Goal: Task Accomplishment & Management: Manage account settings

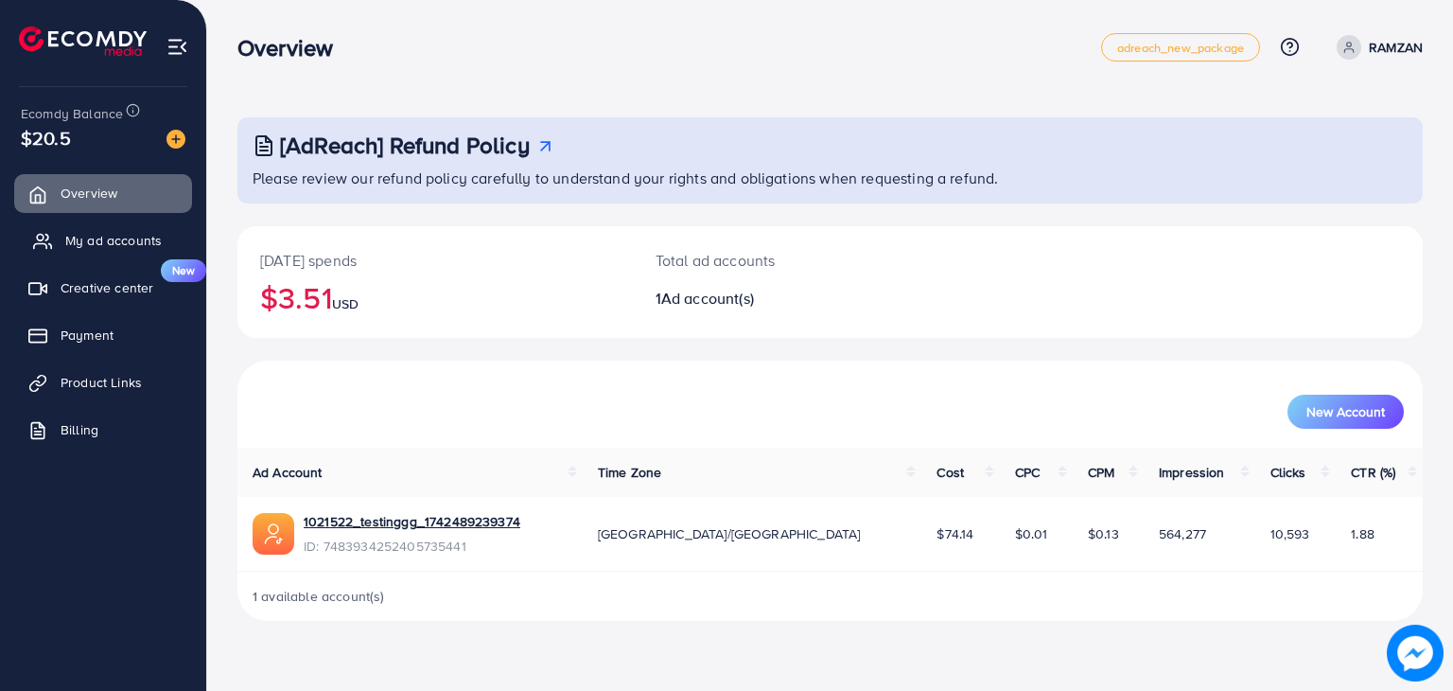
click at [101, 229] on link "My ad accounts" at bounding box center [103, 240] width 178 height 38
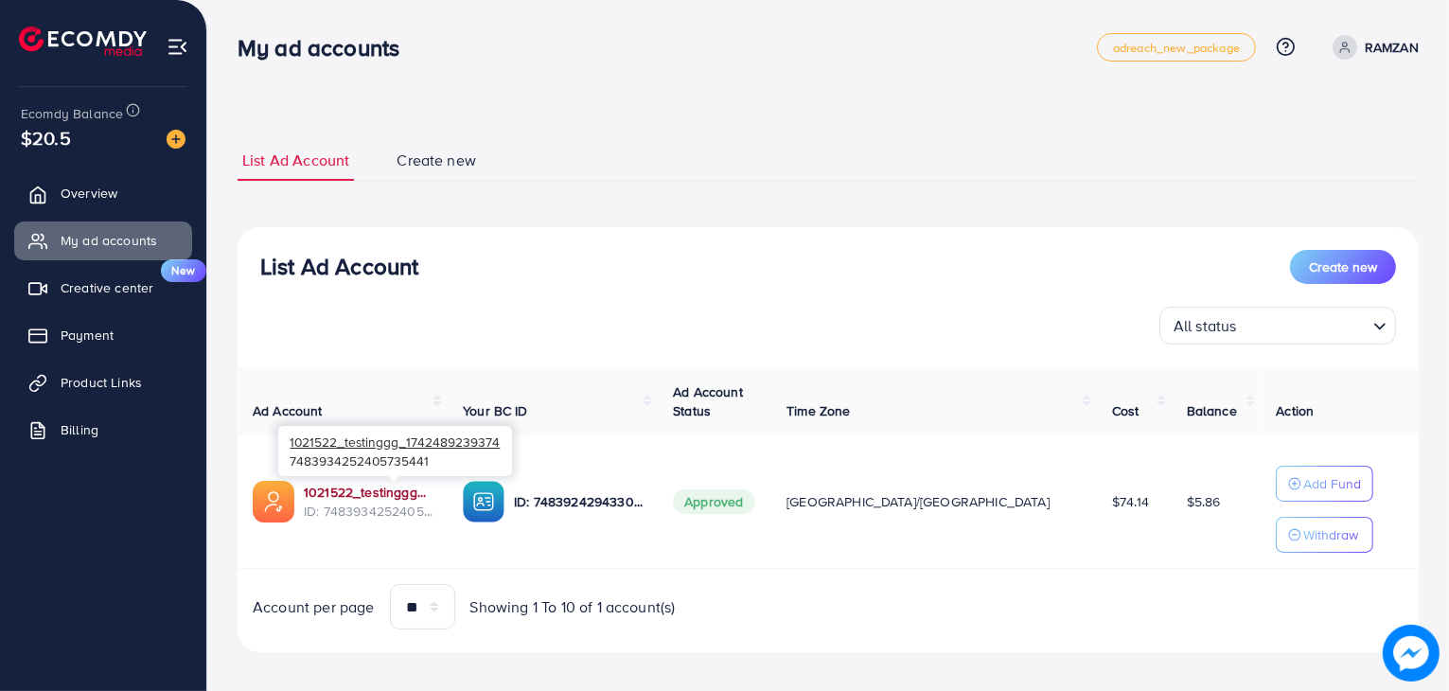
click at [422, 488] on link "1021522_testinggg_1742489239374" at bounding box center [368, 492] width 129 height 19
click at [395, 487] on link "1021522_testinggg_1742489239374" at bounding box center [368, 492] width 129 height 19
click at [1368, 58] on p "RAMZAN" at bounding box center [1391, 47] width 54 height 23
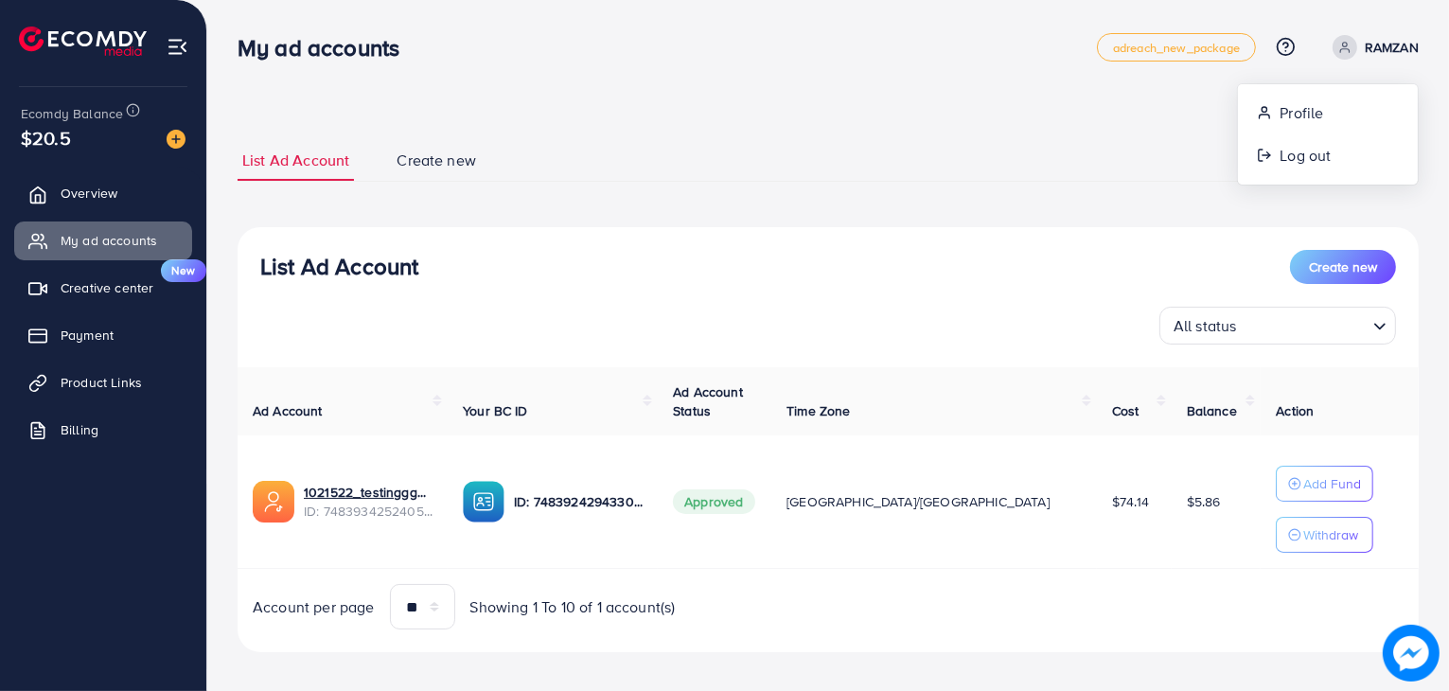
click at [1166, 128] on div "List Ad Account Create new List Ad Account Create new All status Loading... Ad …" at bounding box center [827, 395] width 1181 height 557
click at [1044, 101] on div "List Ad Account Create new List Ad Account Create new All status Loading... Ad …" at bounding box center [827, 352] width 1241 height 705
